Goal: Task Accomplishment & Management: Complete application form

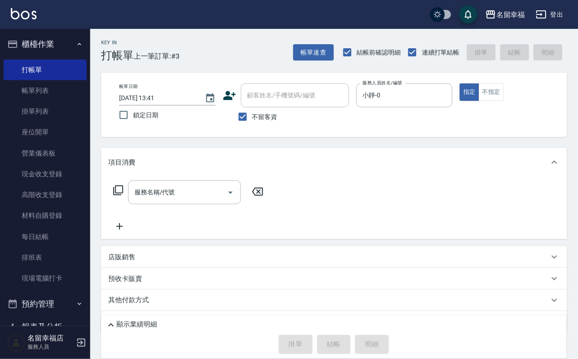
click at [116, 196] on icon at bounding box center [118, 190] width 11 height 11
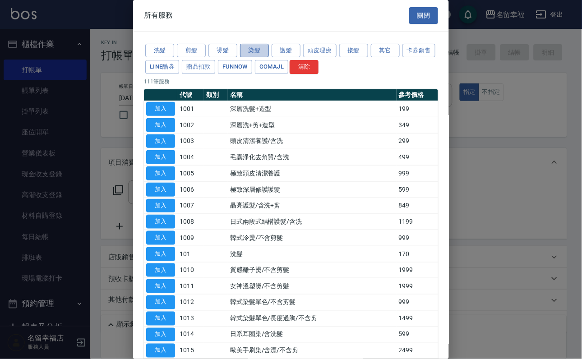
click at [248, 57] on button "染髮" at bounding box center [254, 51] width 29 height 14
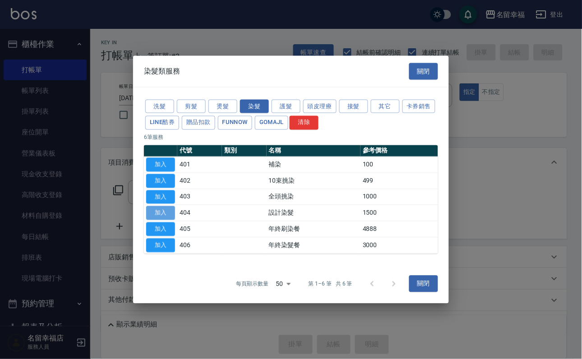
click at [172, 220] on button "加入" at bounding box center [160, 213] width 29 height 14
type input "設計染髮(404)"
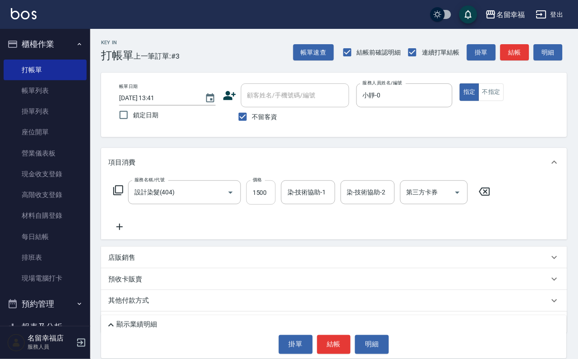
click at [276, 201] on input "1500" at bounding box center [260, 192] width 29 height 24
type input "799"
type input "小靜-0"
click at [330, 197] on icon "Clear" at bounding box center [325, 192] width 9 height 9
type input "[PERSON_NAME]-18"
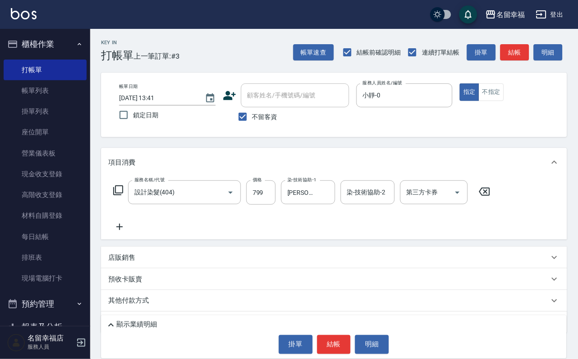
click at [124, 196] on icon at bounding box center [118, 190] width 11 height 11
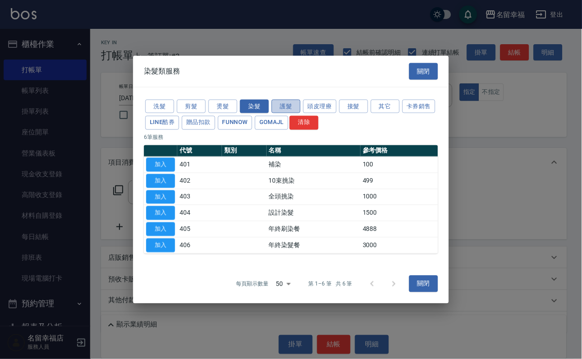
click at [284, 99] on button "護髮" at bounding box center [286, 106] width 29 height 14
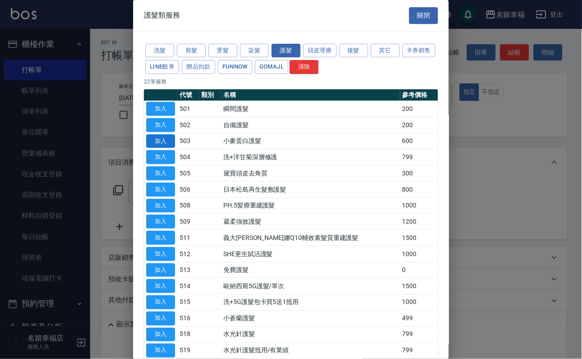
click at [165, 148] on button "加入" at bounding box center [160, 141] width 29 height 14
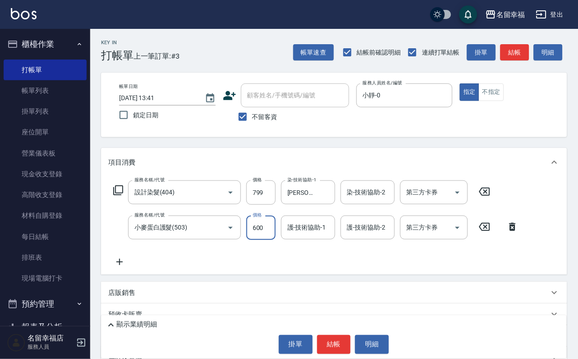
click at [260, 232] on input "600" at bounding box center [260, 228] width 29 height 24
type input "500"
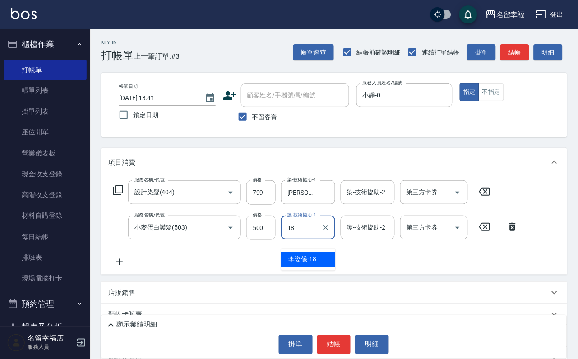
type input "[PERSON_NAME]-18"
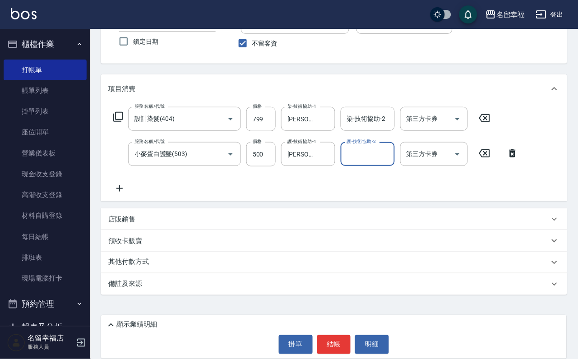
scroll to position [89, 0]
click at [125, 220] on p "店販銷售" at bounding box center [121, 219] width 27 height 9
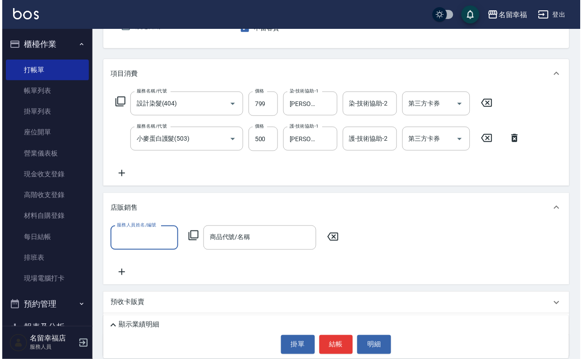
scroll to position [0, 0]
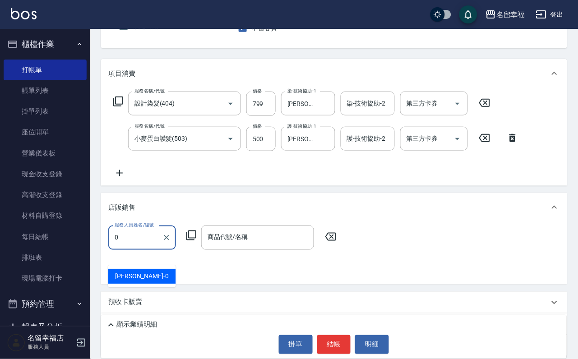
type input "小靜-0"
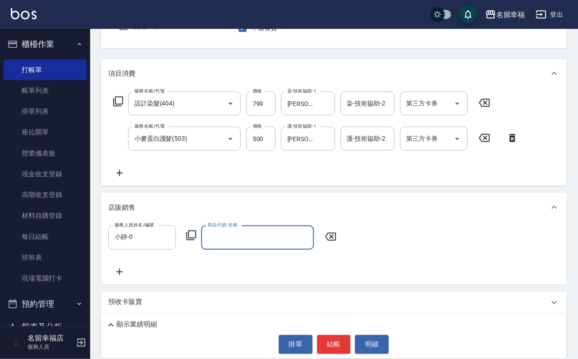
click at [193, 241] on icon at bounding box center [191, 235] width 11 height 11
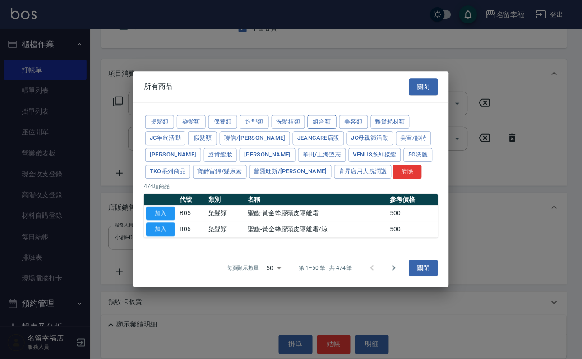
click at [336, 115] on button "組合類" at bounding box center [322, 122] width 29 height 14
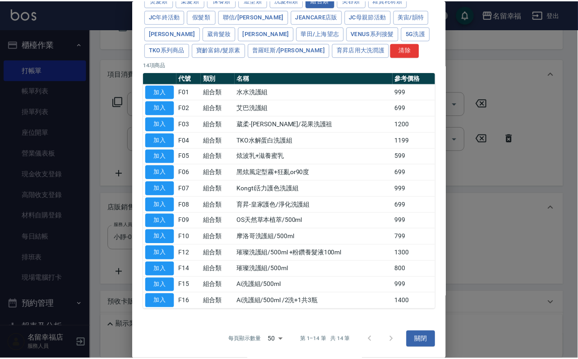
scroll to position [203, 0]
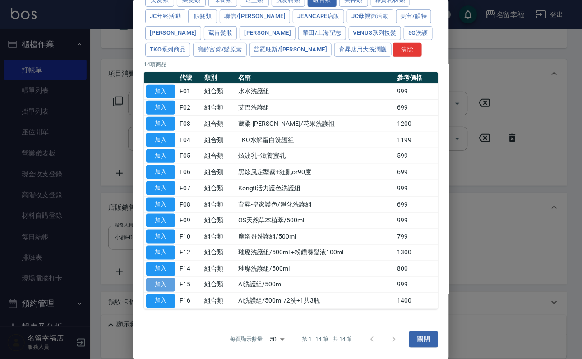
click at [157, 284] on button "加入" at bounding box center [160, 285] width 29 height 14
type input "Ai洗護組/500ml"
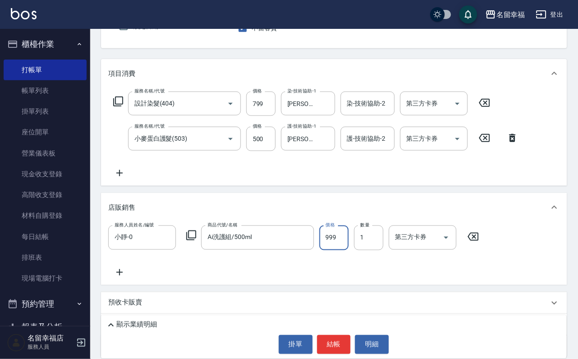
click at [342, 250] on input "999" at bounding box center [333, 238] width 29 height 24
type input "1000"
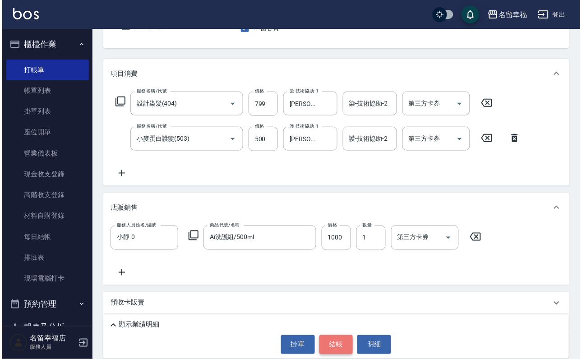
scroll to position [0, 0]
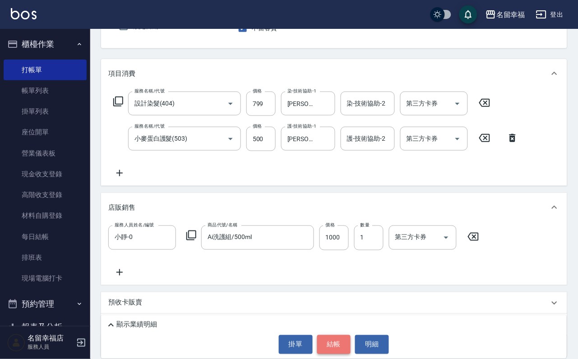
click at [335, 350] on button "結帳" at bounding box center [334, 344] width 34 height 19
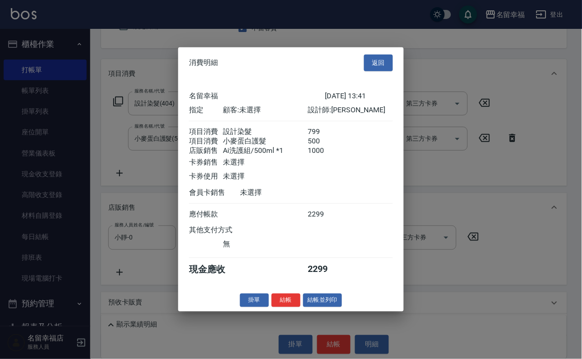
scroll to position [141, 0]
click at [278, 307] on button "結帳" at bounding box center [286, 300] width 29 height 14
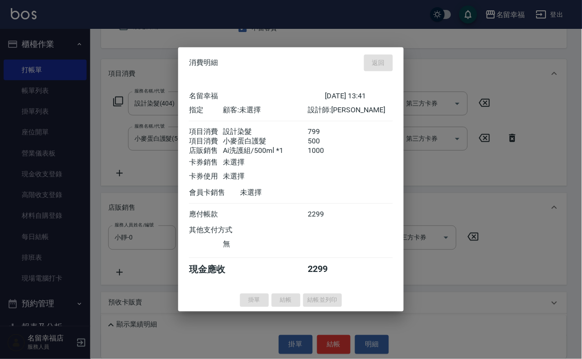
type input "[DATE] 14:35"
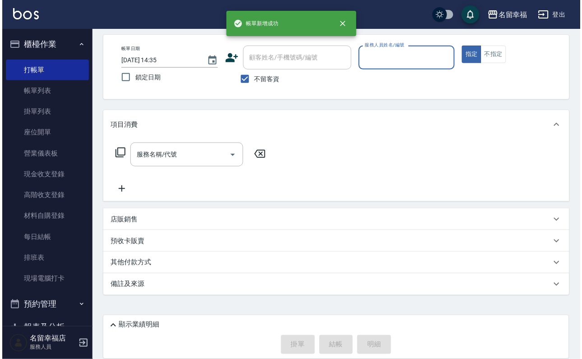
scroll to position [54, 0]
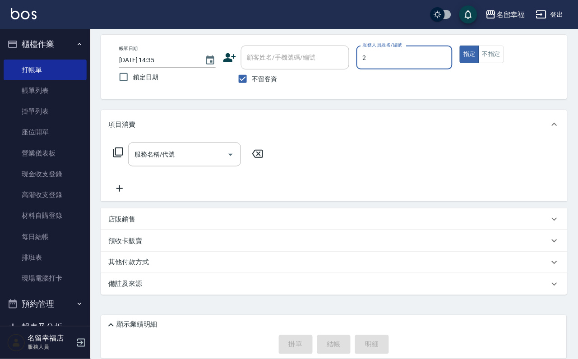
type input "碧涵-2"
type button "true"
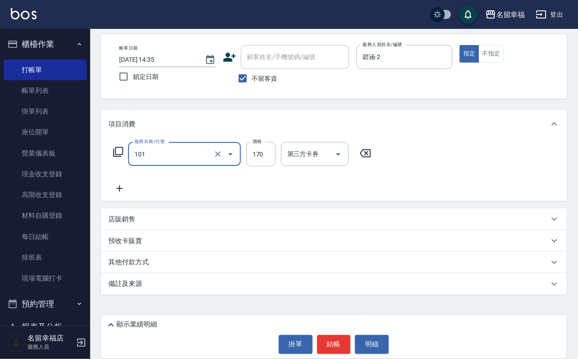
type input "洗髮(101)"
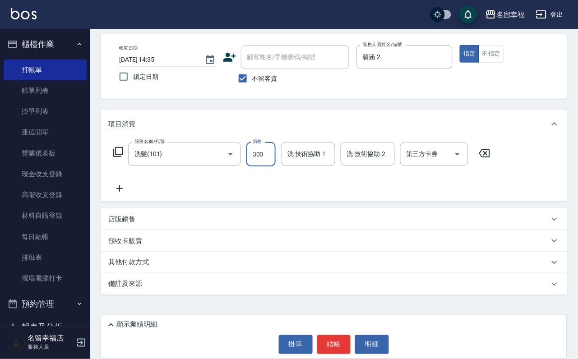
type input "300"
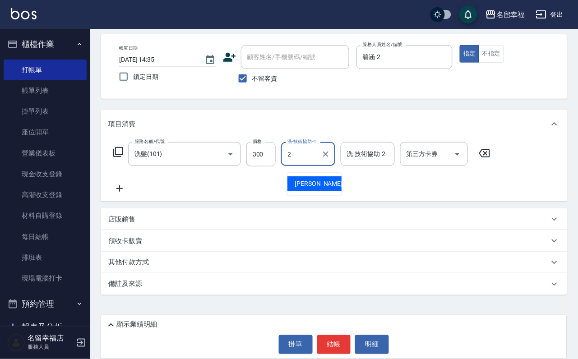
type input "碧涵-2"
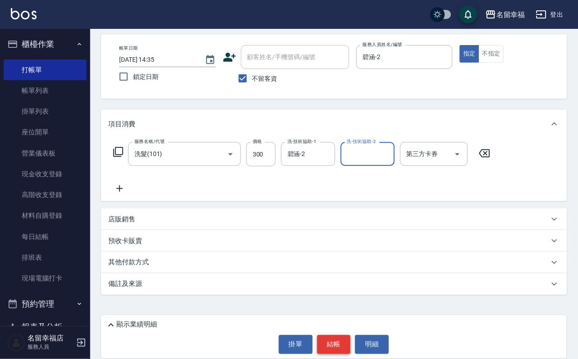
click at [332, 336] on button "結帳" at bounding box center [334, 344] width 34 height 19
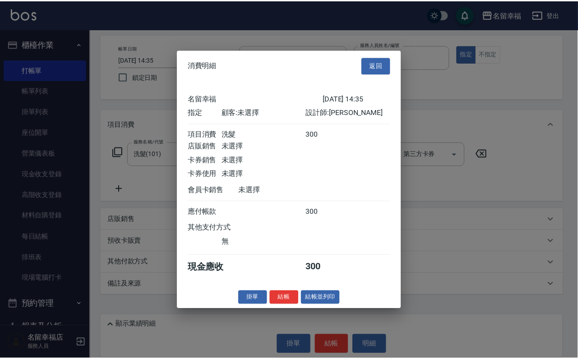
scroll to position [111, 0]
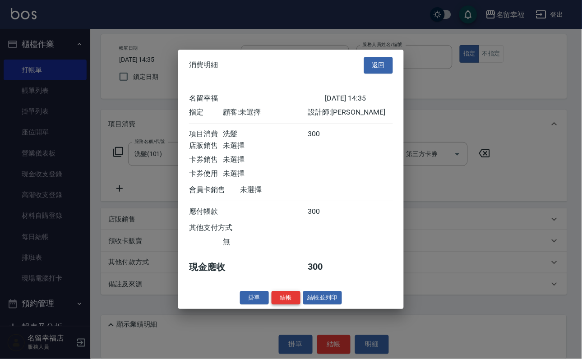
click at [277, 305] on button "結帳" at bounding box center [286, 298] width 29 height 14
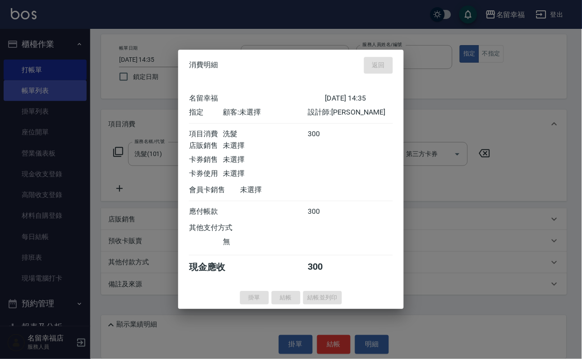
type input "[DATE] 15:19"
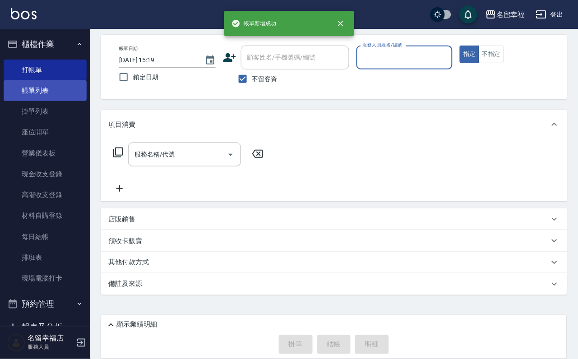
click at [34, 96] on link "帳單列表" at bounding box center [45, 90] width 83 height 21
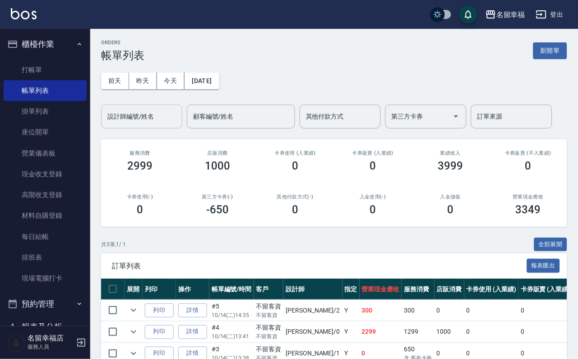
click at [149, 119] on input "設計師編號/姓名" at bounding box center [141, 117] width 73 height 16
click at [321, 50] on div "ORDERS 帳單列表 新開單" at bounding box center [334, 51] width 466 height 22
click at [57, 73] on link "打帳單" at bounding box center [45, 70] width 83 height 21
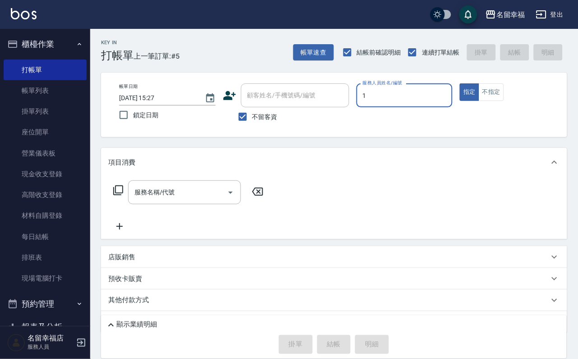
type input "1"
type button "true"
type input "[PERSON_NAME]-1"
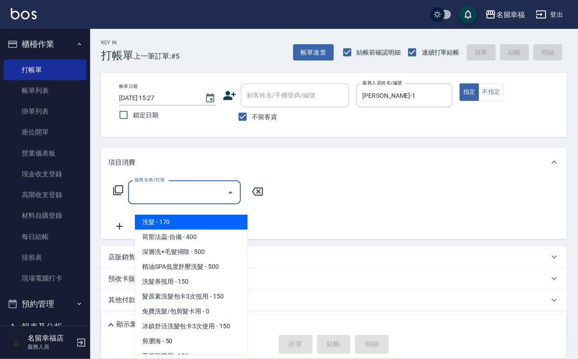
drag, startPoint x: 193, startPoint y: 200, endPoint x: 188, endPoint y: 197, distance: 6.7
click at [193, 199] on input "服務名稱/代號" at bounding box center [177, 192] width 91 height 16
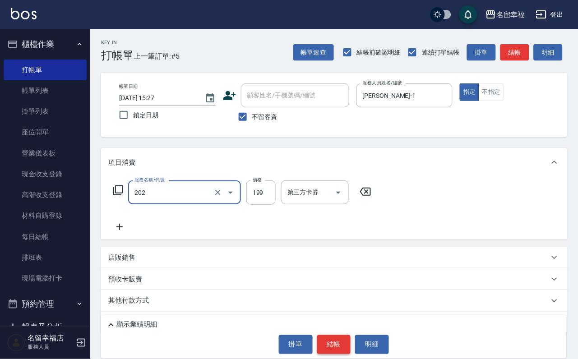
type input "不指定單剪(202)"
click at [336, 339] on button "結帳" at bounding box center [334, 344] width 34 height 19
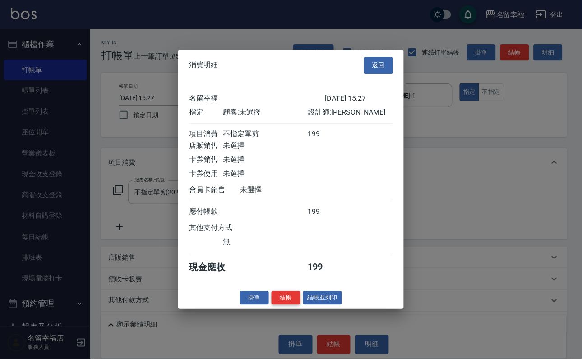
scroll to position [111, 0]
click at [272, 305] on button "結帳" at bounding box center [286, 298] width 29 height 14
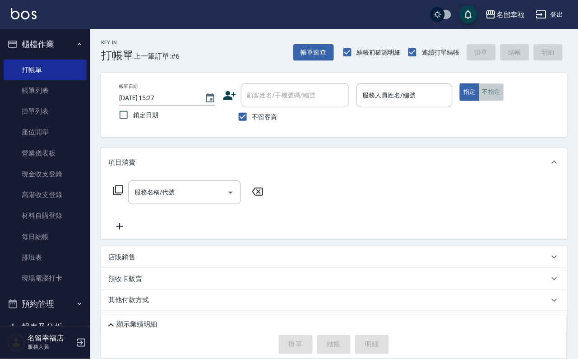
click at [504, 101] on button "不指定" at bounding box center [491, 92] width 25 height 18
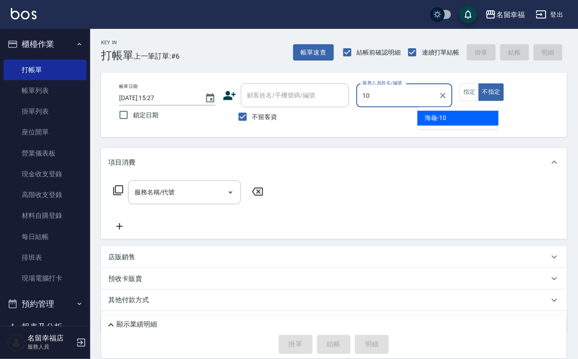
type input "海龜-10"
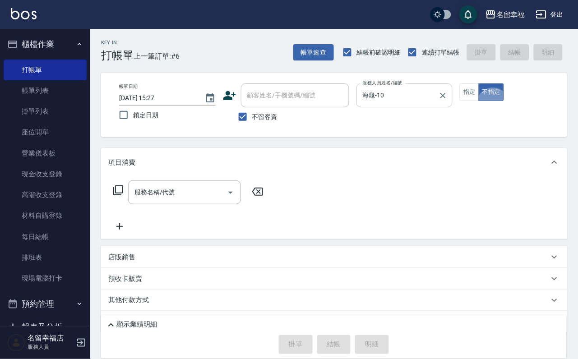
type button "false"
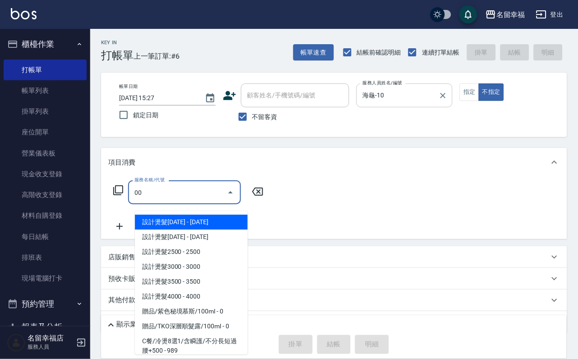
type input "0"
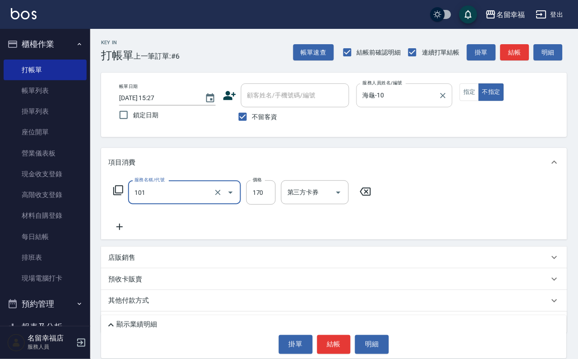
type input "洗髮(101)"
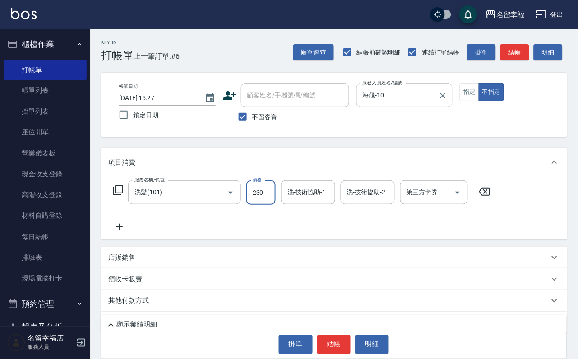
type input "230"
type input "2"
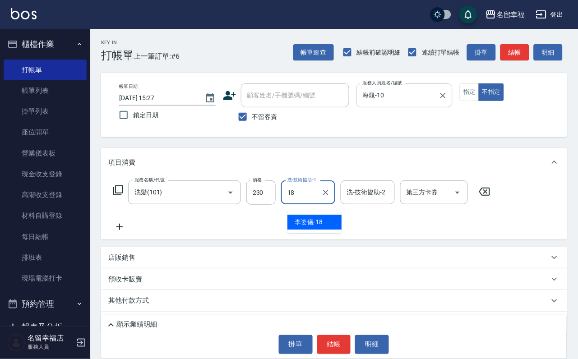
type input "[PERSON_NAME]-18"
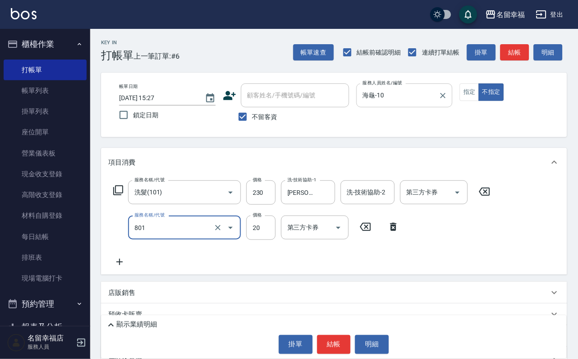
type input "潤絲(801)"
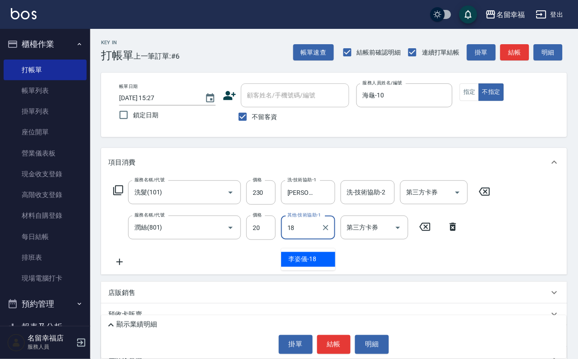
click at [313, 262] on span "[PERSON_NAME]-18" at bounding box center [302, 259] width 28 height 9
type input "[PERSON_NAME]-18"
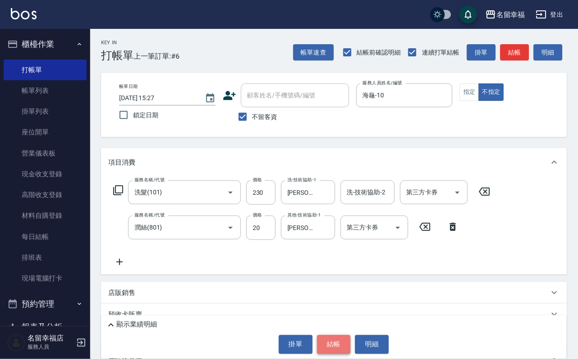
click at [333, 348] on button "結帳" at bounding box center [334, 344] width 34 height 19
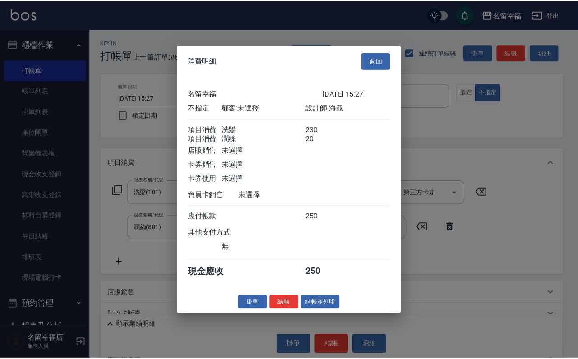
scroll to position [162, 0]
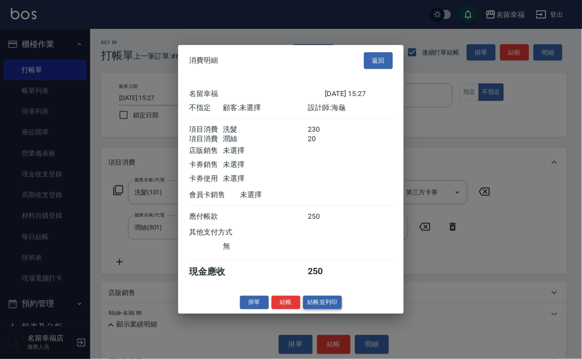
click at [333, 309] on button "結帳並列印" at bounding box center [322, 302] width 39 height 14
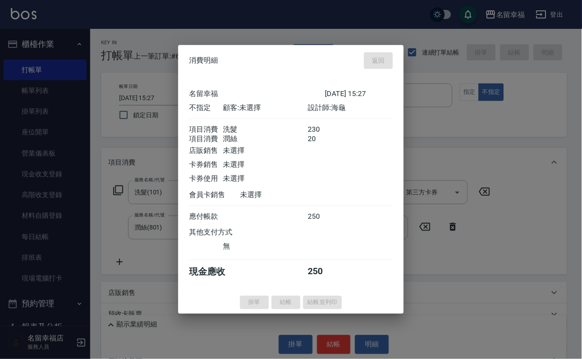
type input "[DATE] 15:28"
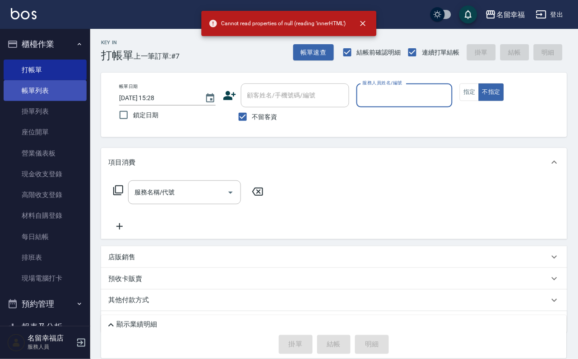
click at [30, 89] on link "帳單列表" at bounding box center [45, 90] width 83 height 21
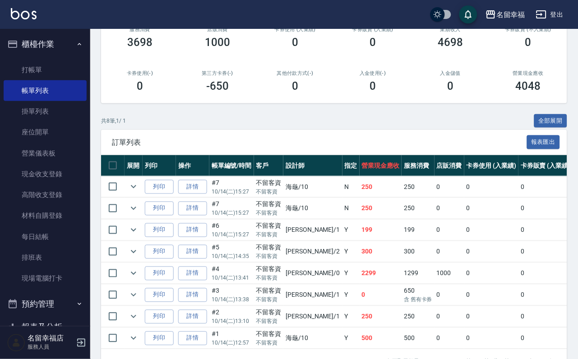
scroll to position [135, 0]
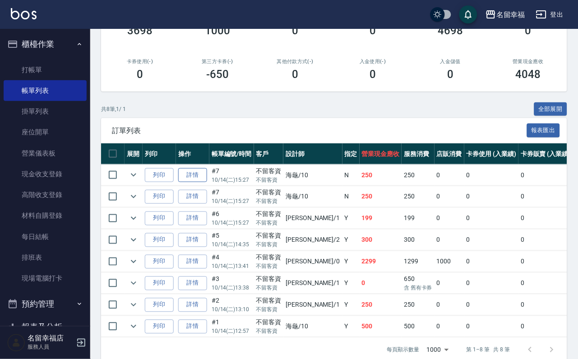
click at [203, 182] on link "詳情" at bounding box center [192, 175] width 29 height 14
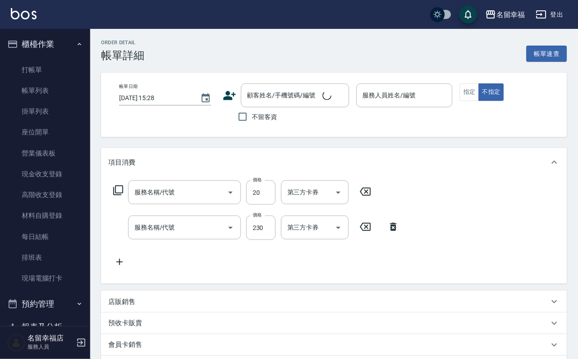
type input "[DATE] 15:27"
checkbox input "true"
type input "海龜-10"
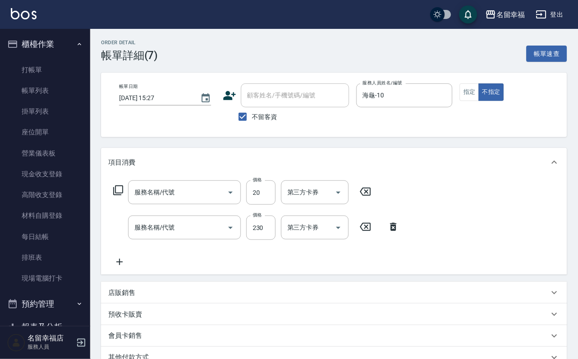
type input "潤絲(801)"
type input "洗髮(101)"
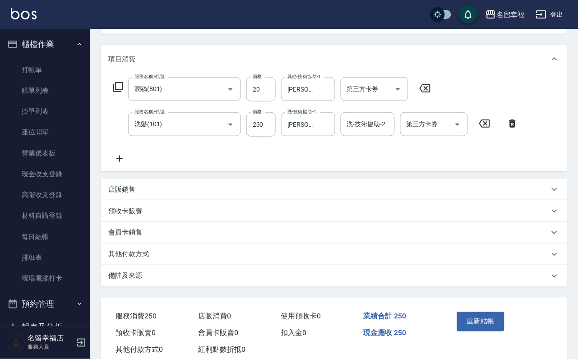
scroll to position [162, 0]
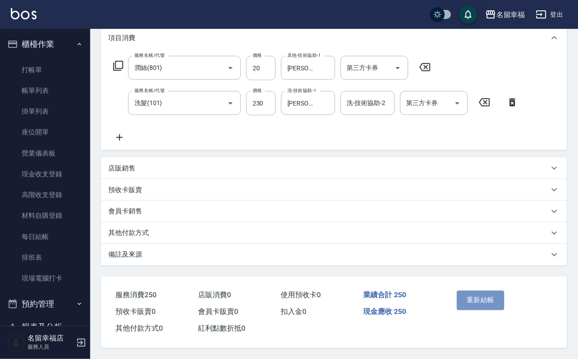
click at [497, 291] on button "重新結帳" at bounding box center [481, 300] width 48 height 19
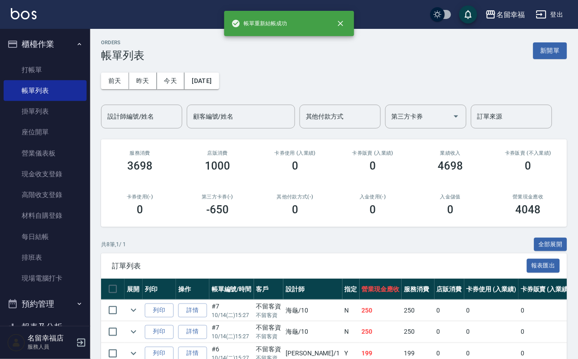
scroll to position [135, 0]
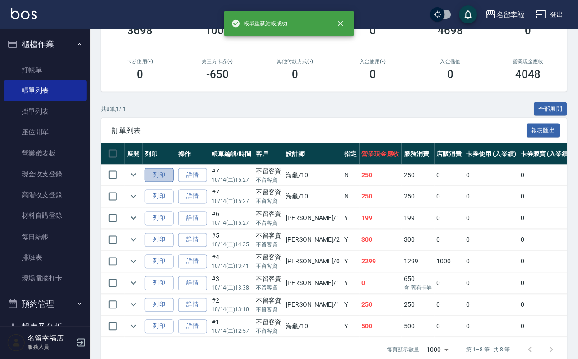
click at [170, 182] on button "列印" at bounding box center [159, 175] width 29 height 14
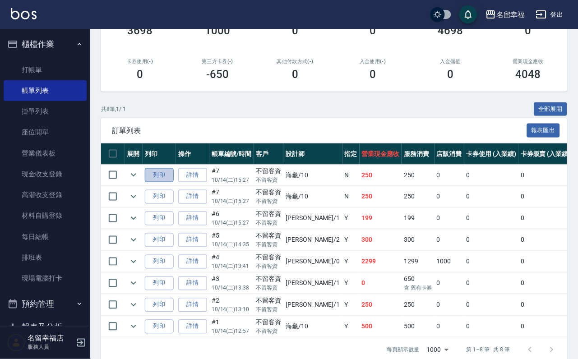
click at [174, 182] on button "列印" at bounding box center [159, 175] width 29 height 14
click at [55, 183] on link "現金收支登錄" at bounding box center [45, 174] width 83 height 21
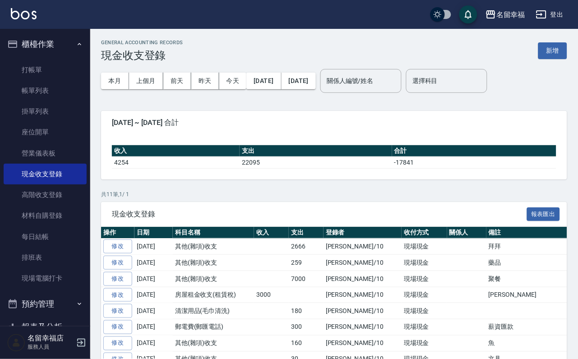
click at [562, 49] on button "新增" at bounding box center [552, 50] width 29 height 17
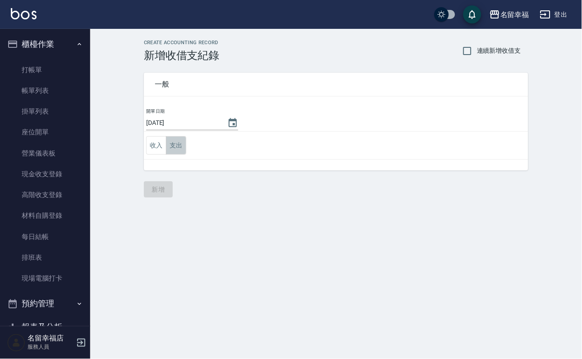
click at [186, 148] on button "支出" at bounding box center [176, 145] width 20 height 18
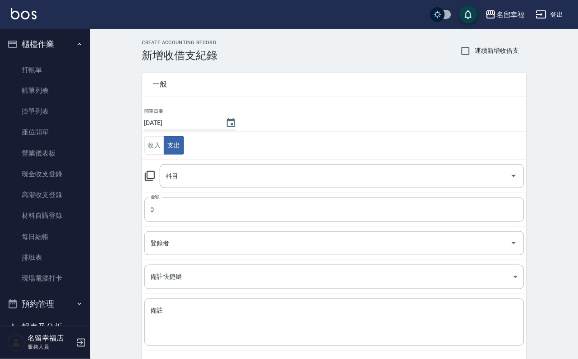
click at [154, 181] on icon at bounding box center [149, 175] width 11 height 11
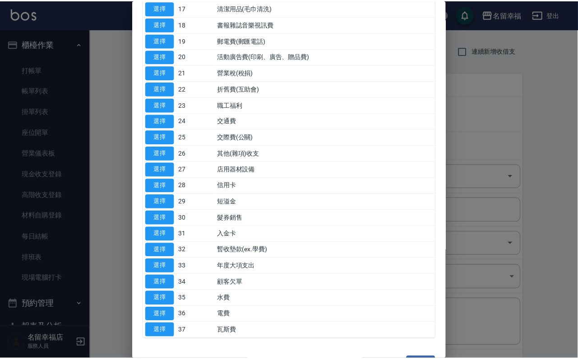
scroll to position [474, 0]
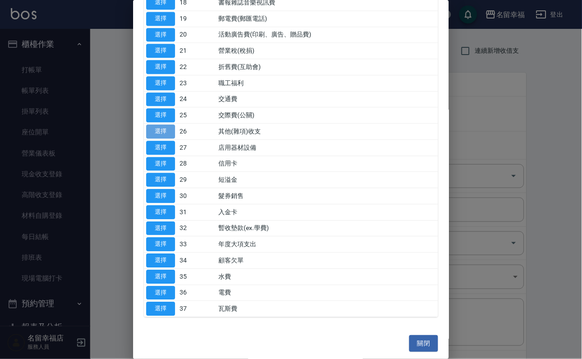
click at [164, 138] on button "選擇" at bounding box center [160, 131] width 29 height 14
type input "26 其他(雜項)收支"
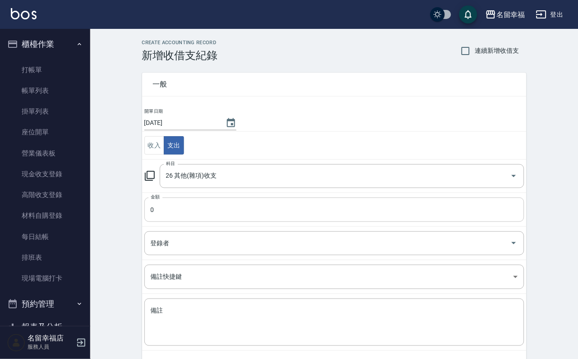
click at [181, 222] on input "0" at bounding box center [334, 210] width 380 height 24
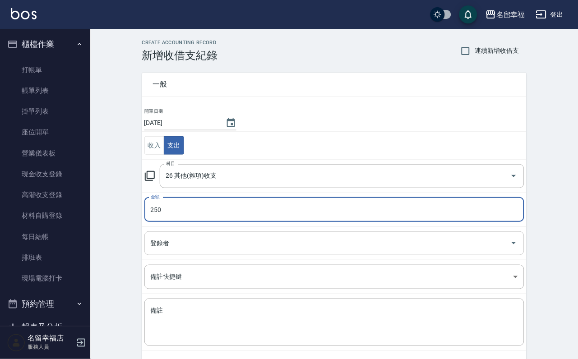
type input "250"
click at [175, 250] on input "登錄者" at bounding box center [327, 243] width 358 height 16
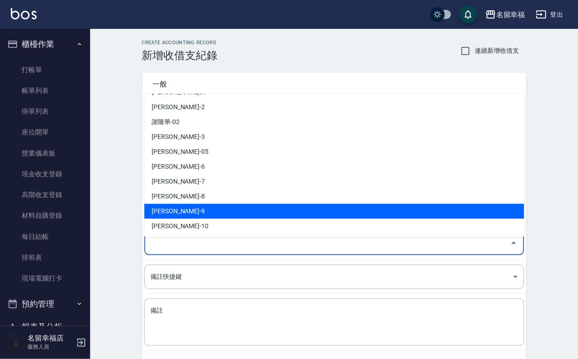
scroll to position [68, 0]
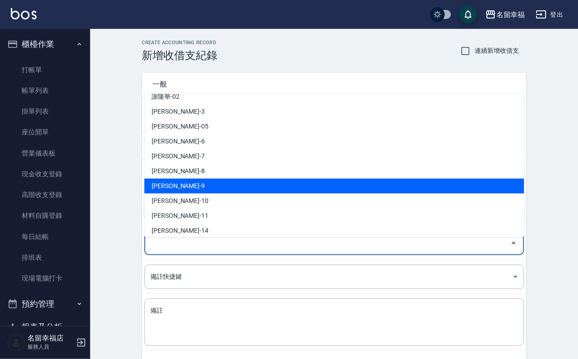
click at [186, 201] on li "[PERSON_NAME]-10" at bounding box center [334, 200] width 380 height 15
type input "[PERSON_NAME]-10"
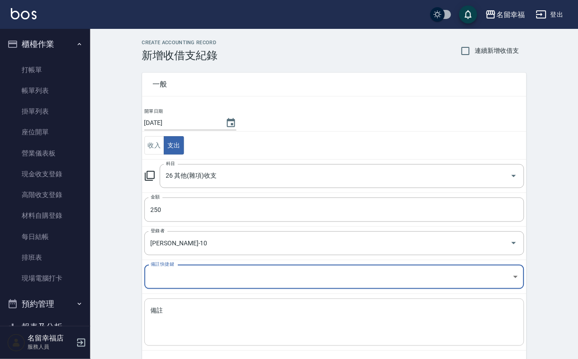
click at [178, 325] on textarea "備註" at bounding box center [334, 322] width 367 height 32
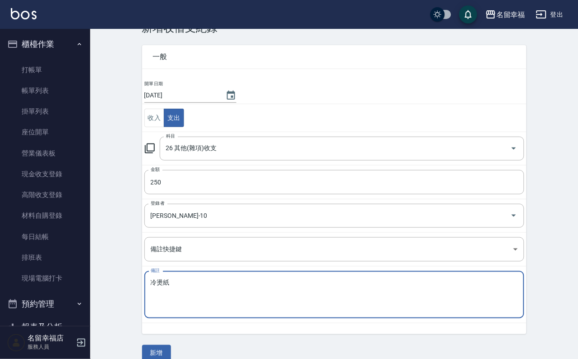
scroll to position [49, 0]
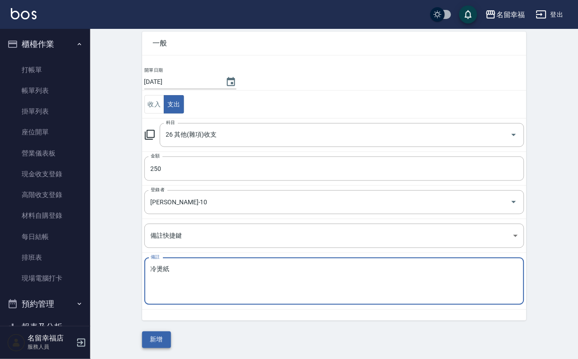
type textarea "冷燙紙"
click at [161, 340] on button "新增" at bounding box center [156, 339] width 29 height 17
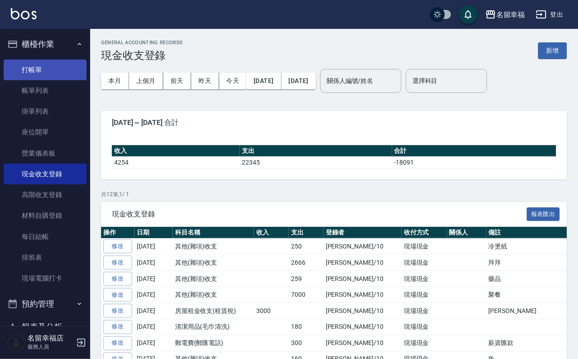
click at [60, 64] on link "打帳單" at bounding box center [45, 70] width 83 height 21
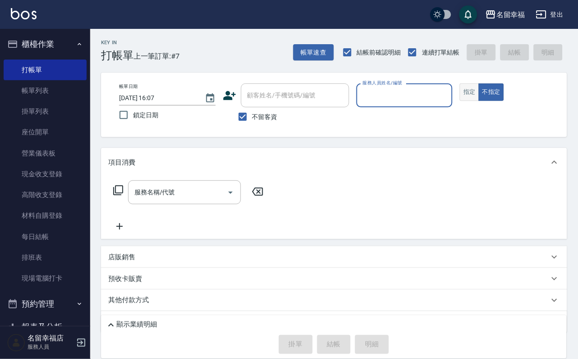
click at [479, 101] on button "指定" at bounding box center [469, 92] width 19 height 18
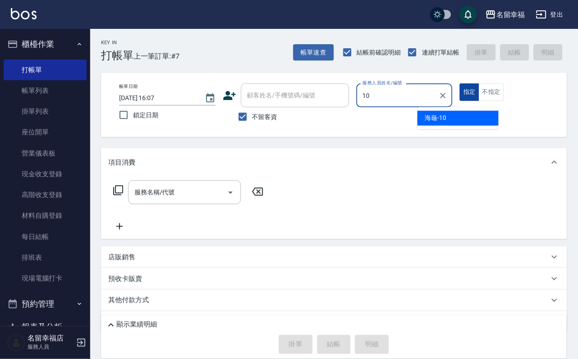
type input "海龜-10"
type button "true"
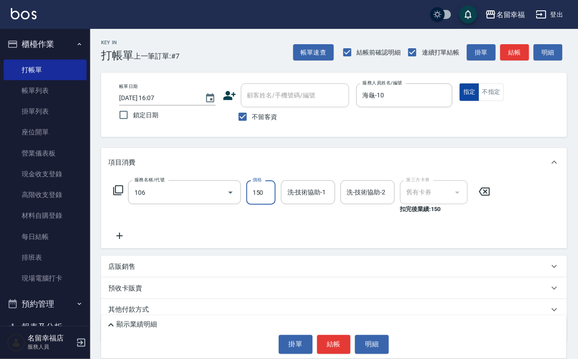
type input "洗髮券抵用(106)"
type input "250"
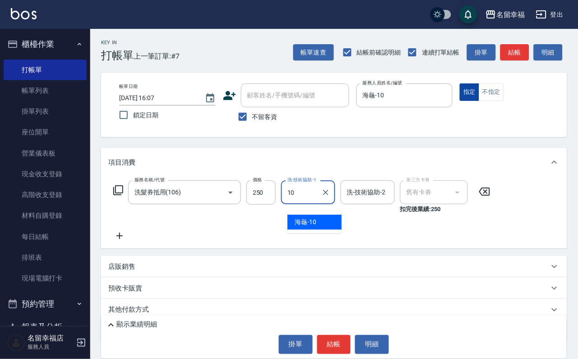
type input "海龜-10"
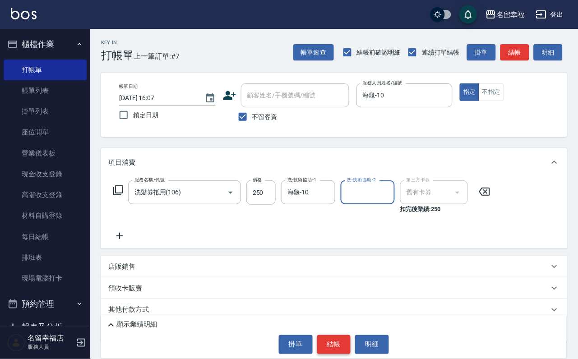
click at [331, 339] on button "結帳" at bounding box center [334, 344] width 34 height 19
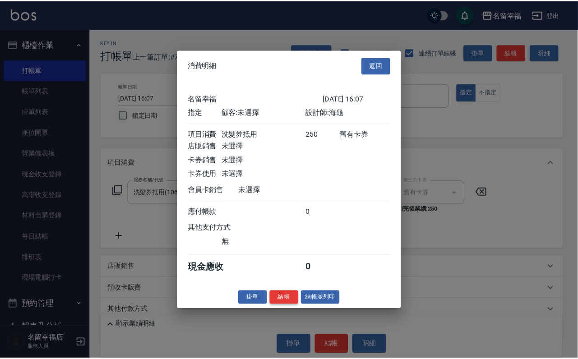
scroll to position [111, 0]
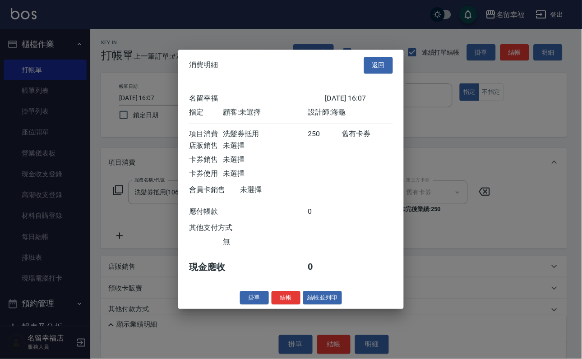
click at [272, 305] on button "結帳" at bounding box center [286, 298] width 29 height 14
